Goal: Task Accomplishment & Management: Use online tool/utility

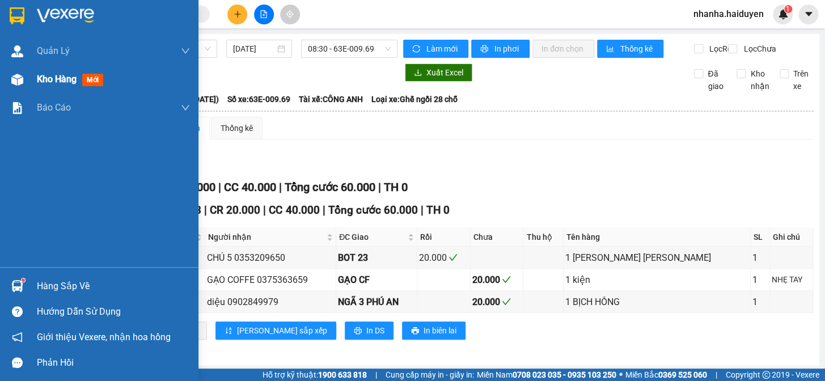
click at [14, 73] on div at bounding box center [17, 80] width 20 height 20
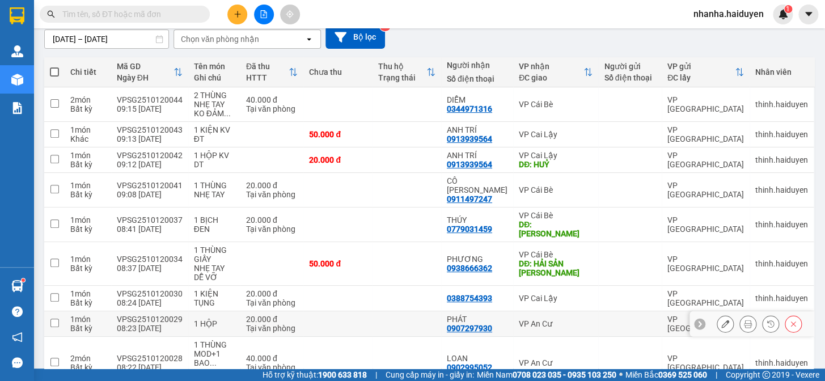
scroll to position [154, 0]
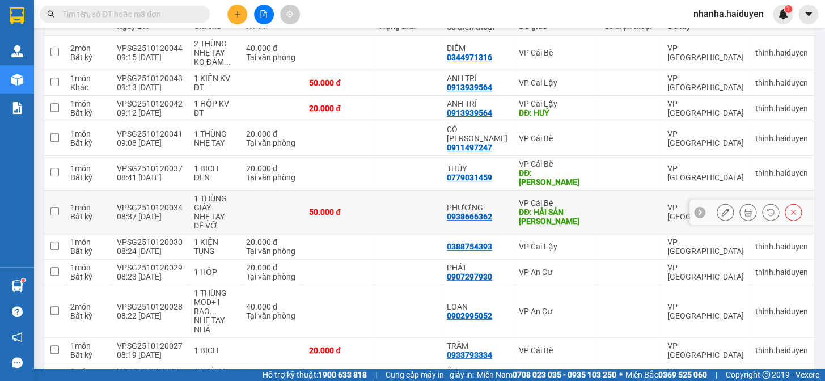
drag, startPoint x: 557, startPoint y: 190, endPoint x: 559, endPoint y: 164, distance: 26.7
click at [556, 207] on div "DĐ: HẢI SẢN [PERSON_NAME]" at bounding box center [556, 216] width 74 height 18
checkbox input "true"
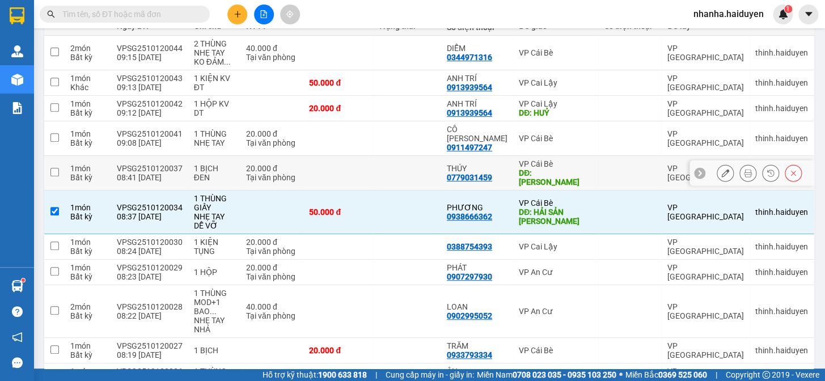
click at [559, 168] on div "DĐ: [PERSON_NAME]" at bounding box center [556, 177] width 74 height 18
checkbox input "true"
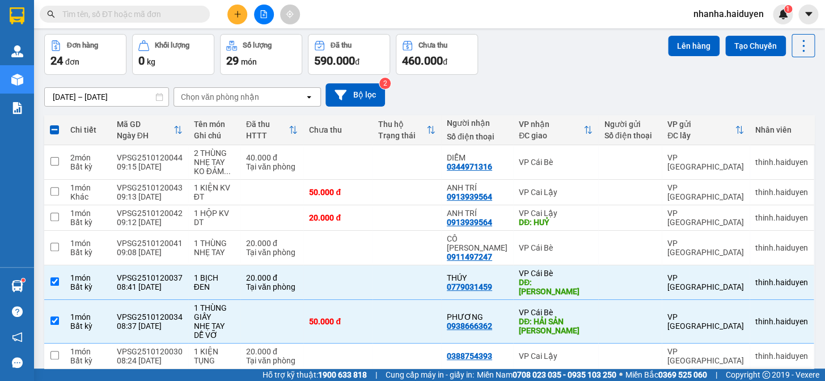
scroll to position [0, 0]
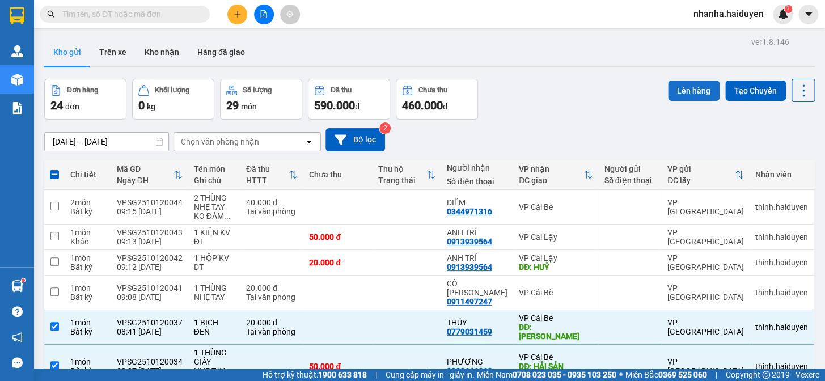
click at [680, 84] on button "Lên hàng" at bounding box center [694, 90] width 52 height 20
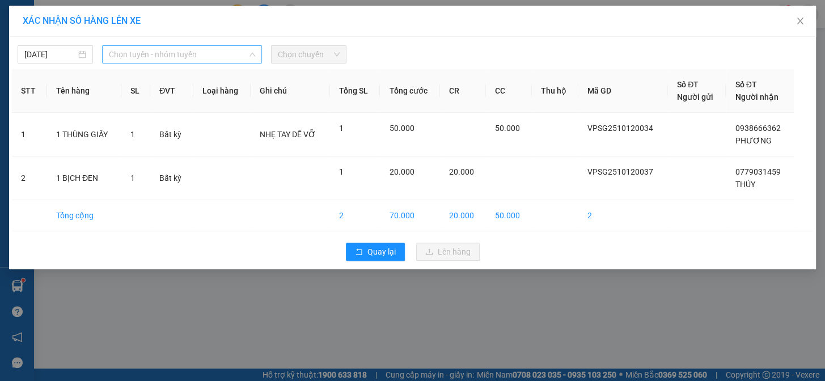
click at [175, 56] on span "Chọn tuyến - nhóm tuyến" at bounding box center [182, 54] width 146 height 17
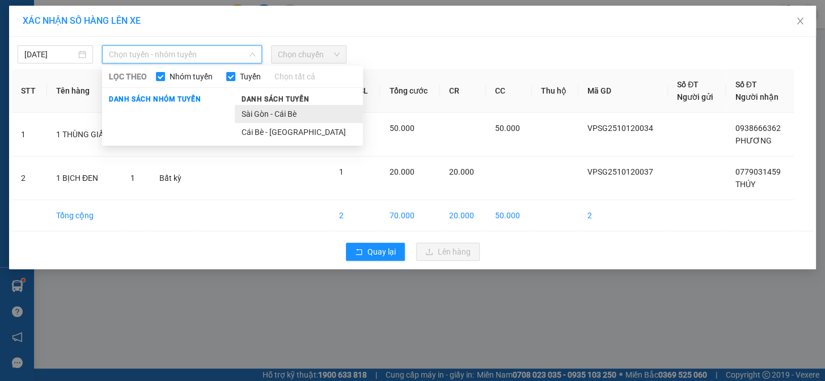
click at [267, 116] on li "Sài Gòn - Cái Bè" at bounding box center [299, 114] width 128 height 18
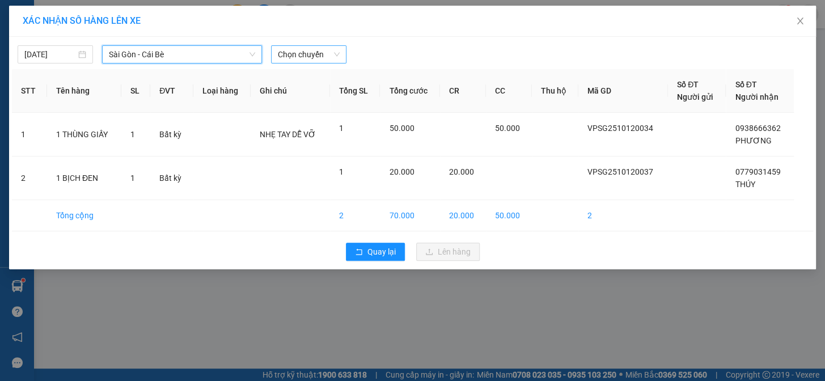
click at [290, 54] on span "Chọn chuyến" at bounding box center [309, 54] width 62 height 17
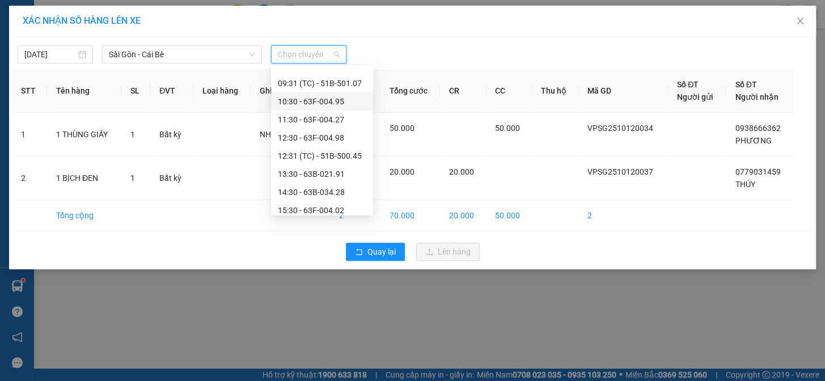
scroll to position [51, 0]
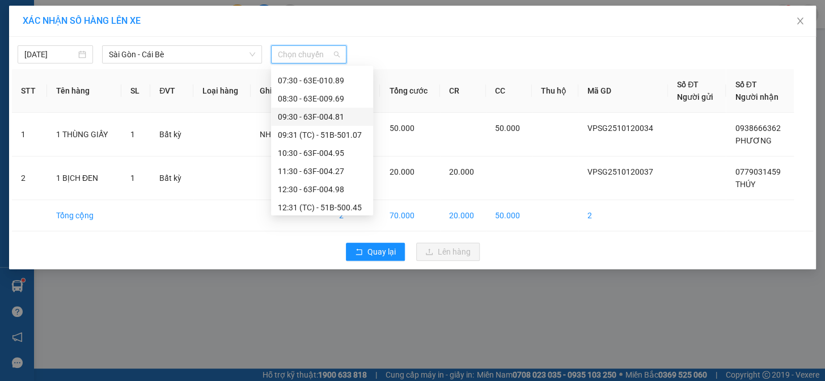
click at [339, 118] on div "09:30 - 63F-004.81" at bounding box center [322, 117] width 88 height 12
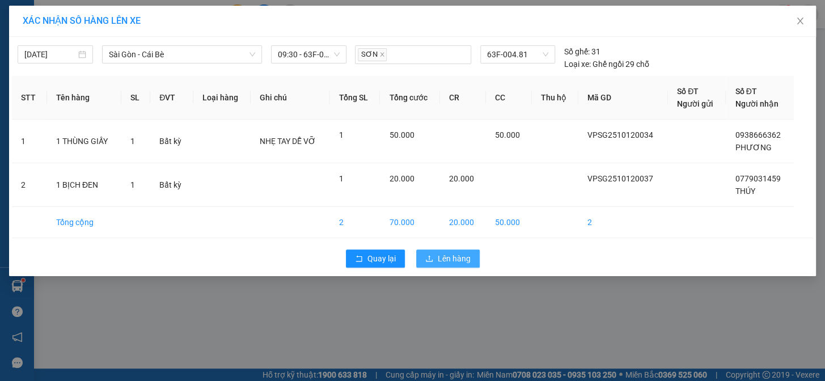
click at [433, 250] on button "Lên hàng" at bounding box center [447, 258] width 63 height 18
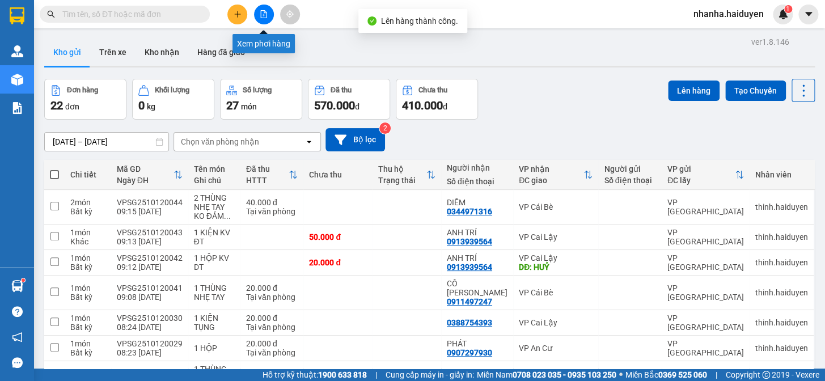
click at [265, 10] on icon "file-add" at bounding box center [264, 14] width 8 height 8
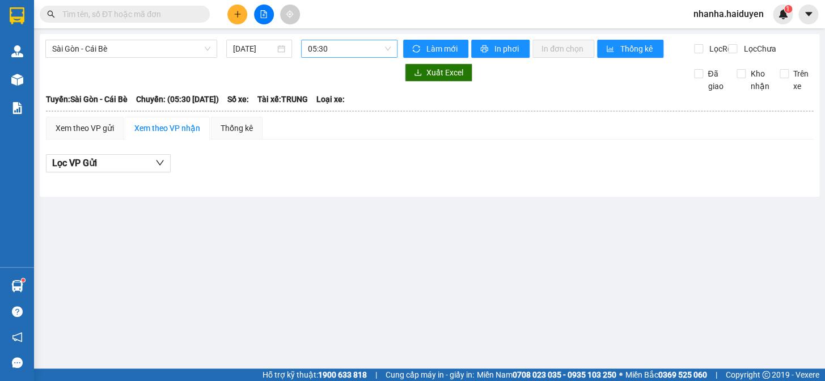
click at [332, 50] on span "05:30" at bounding box center [349, 48] width 83 height 17
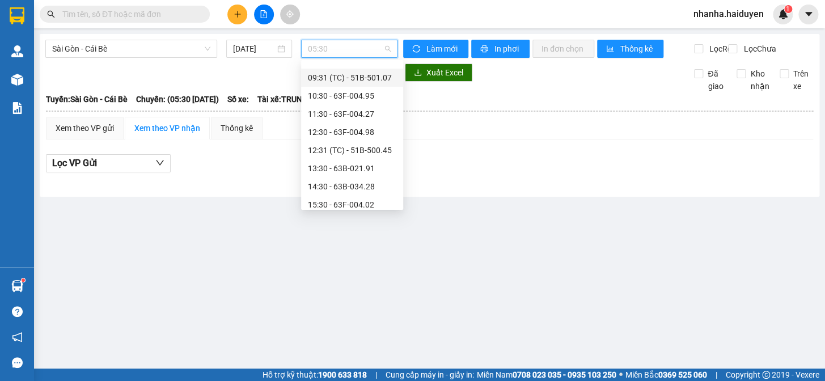
scroll to position [51, 0]
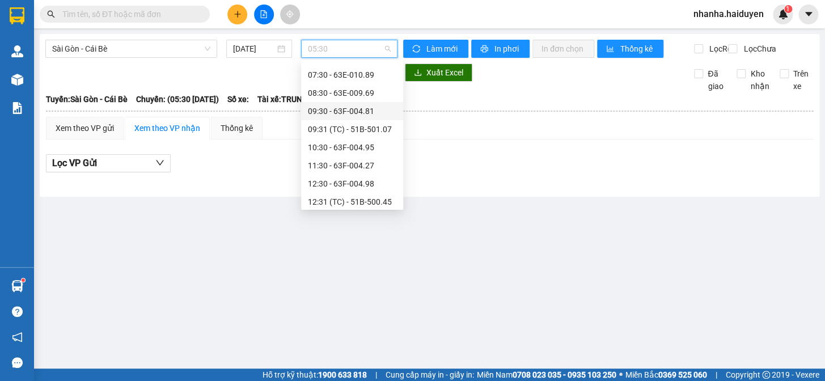
click at [351, 107] on div "09:30 - 63F-004.81" at bounding box center [352, 111] width 88 height 12
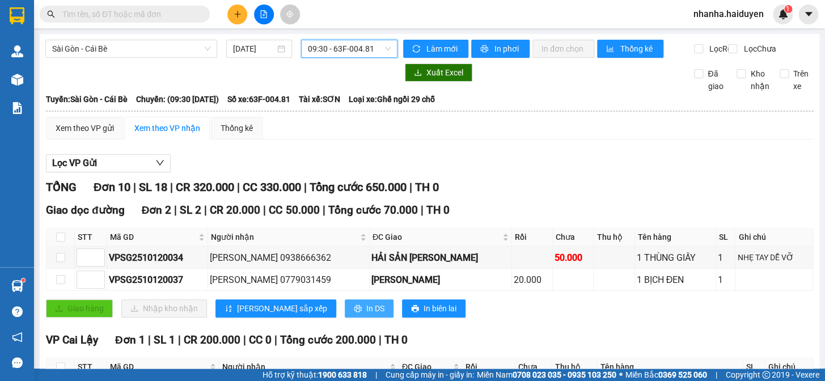
click at [345, 315] on button "In DS" at bounding box center [369, 308] width 49 height 18
click at [63, 241] on input "checkbox" at bounding box center [60, 236] width 9 height 9
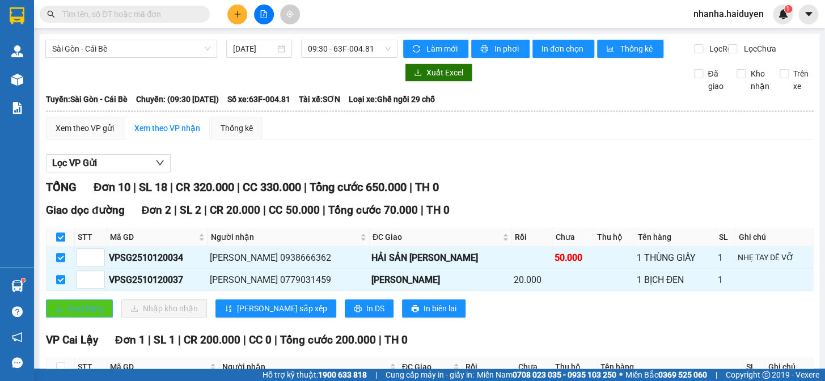
click at [81, 315] on span "Giao hàng" at bounding box center [85, 308] width 36 height 12
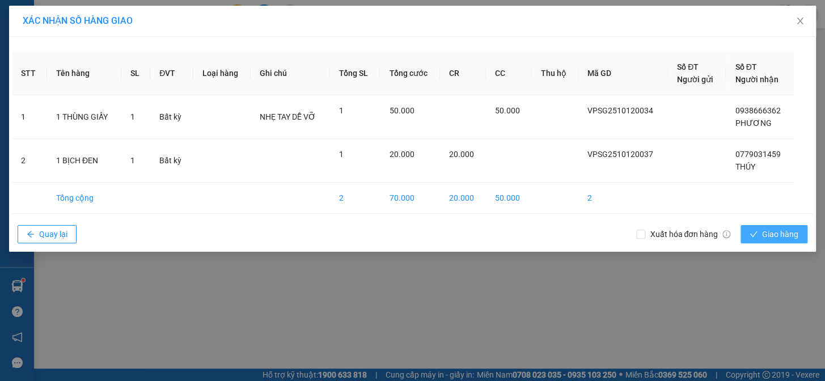
click at [759, 228] on button "Giao hàng" at bounding box center [773, 234] width 67 height 18
